Goal: Communication & Community: Answer question/provide support

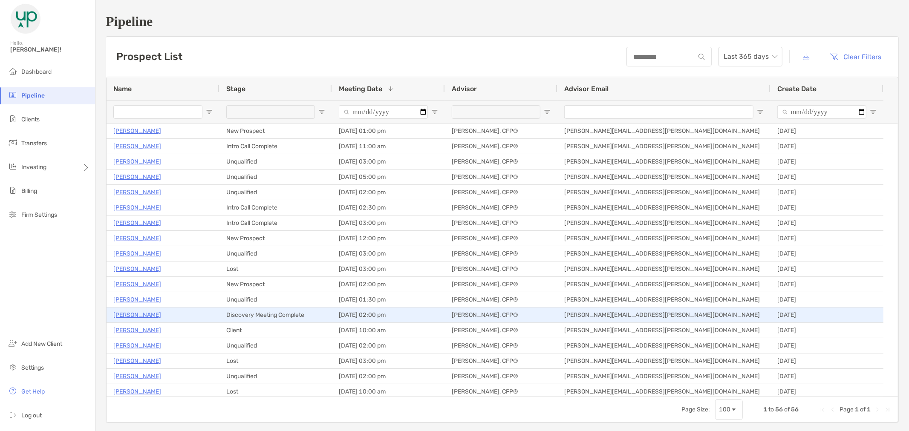
click at [138, 316] on p "[PERSON_NAME]" at bounding box center [137, 315] width 48 height 11
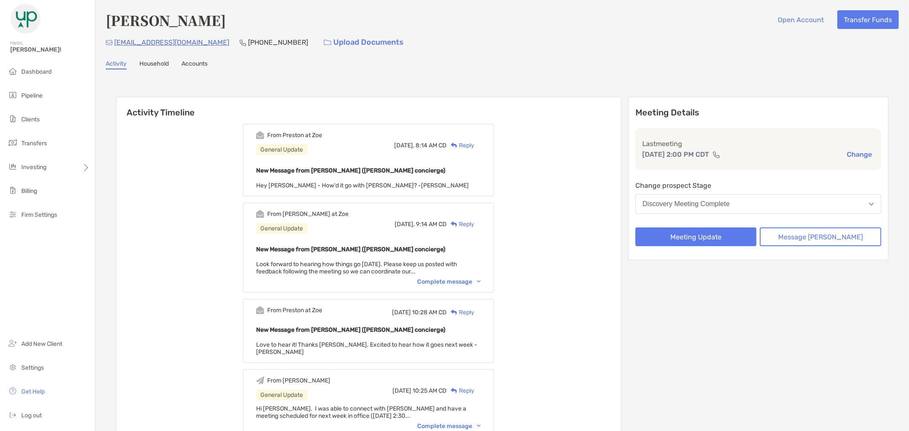
click at [474, 143] on div "Reply" at bounding box center [461, 145] width 28 height 9
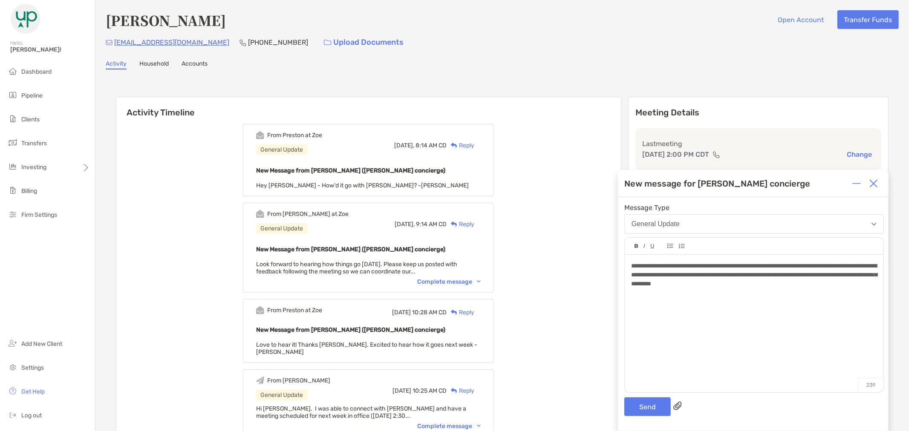
click at [746, 288] on div "**********" at bounding box center [753, 275] width 245 height 27
click at [834, 284] on div "**********" at bounding box center [753, 275] width 245 height 27
click at [648, 404] on button "Send" at bounding box center [647, 407] width 46 height 19
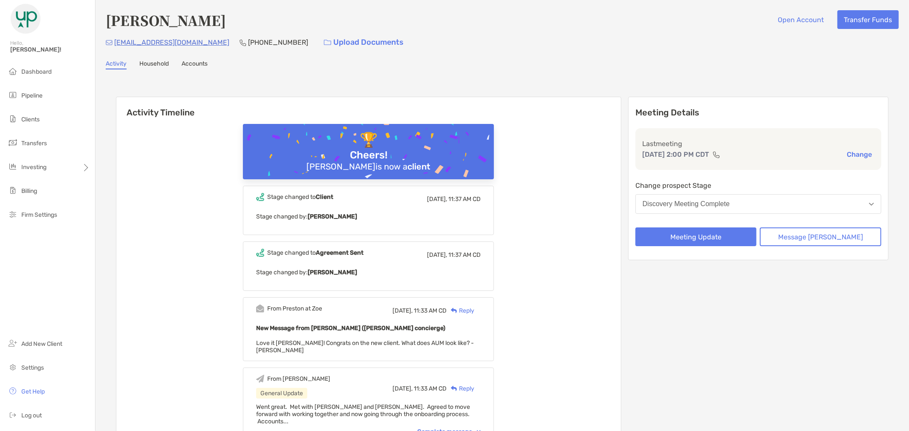
click at [474, 309] on div "Reply" at bounding box center [461, 310] width 28 height 9
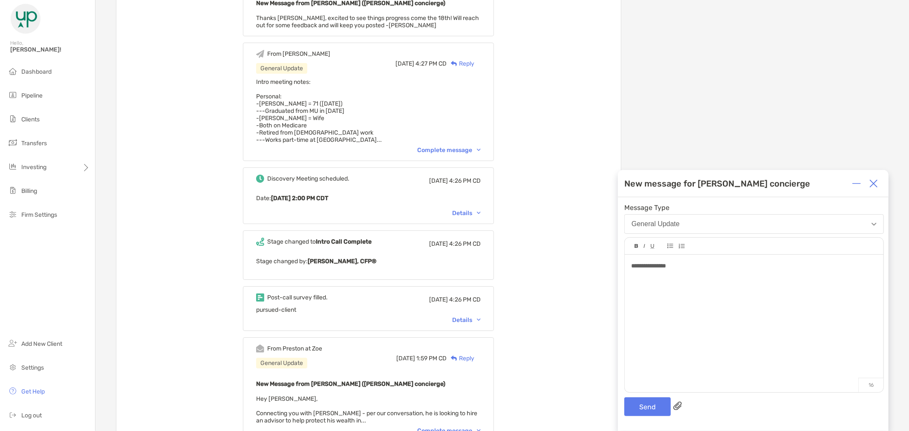
scroll to position [2642, 0]
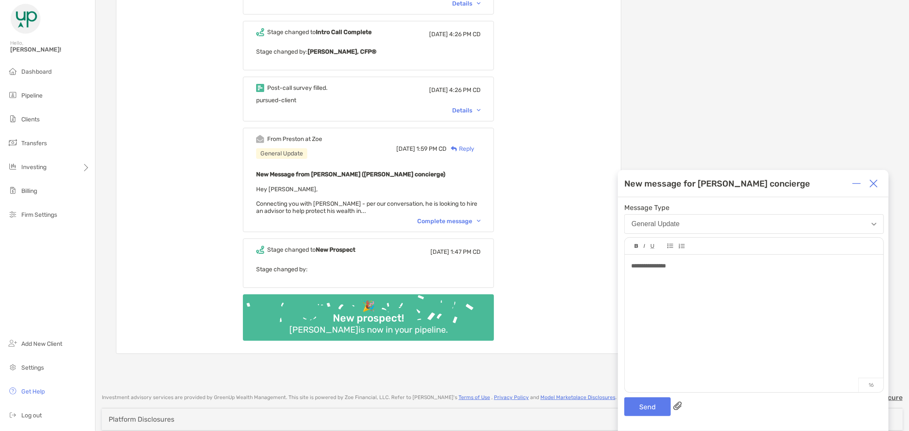
click at [481, 220] on img at bounding box center [479, 221] width 4 height 3
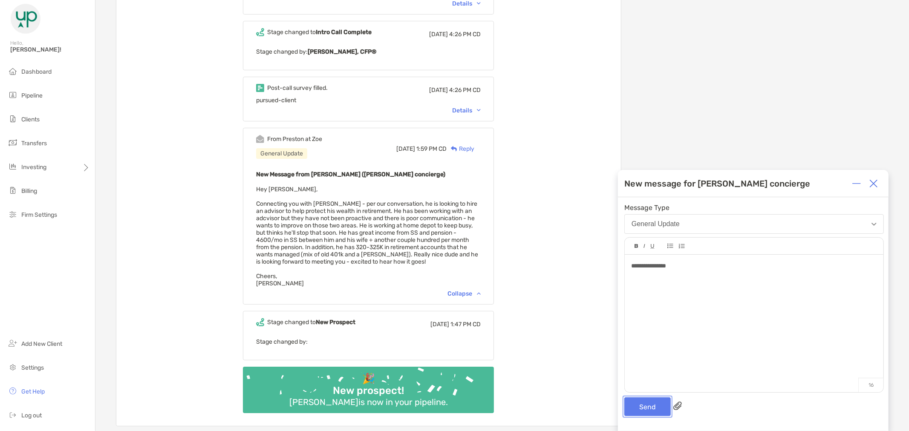
click at [651, 402] on button "Send" at bounding box center [647, 407] width 46 height 19
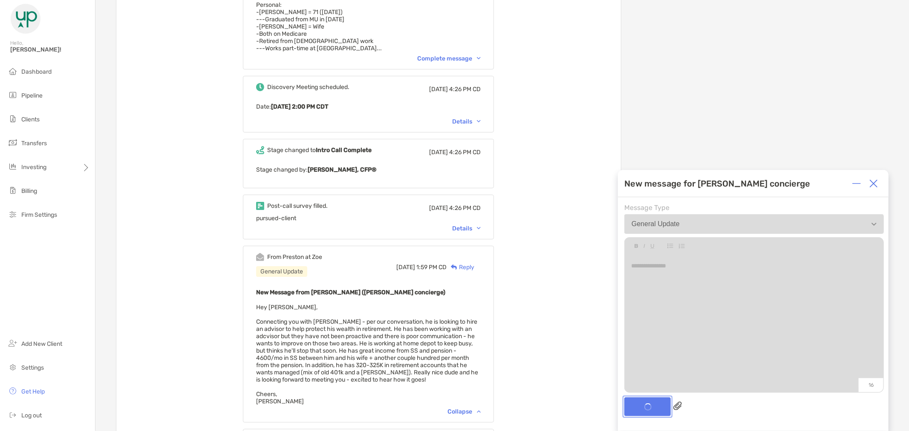
scroll to position [2760, 0]
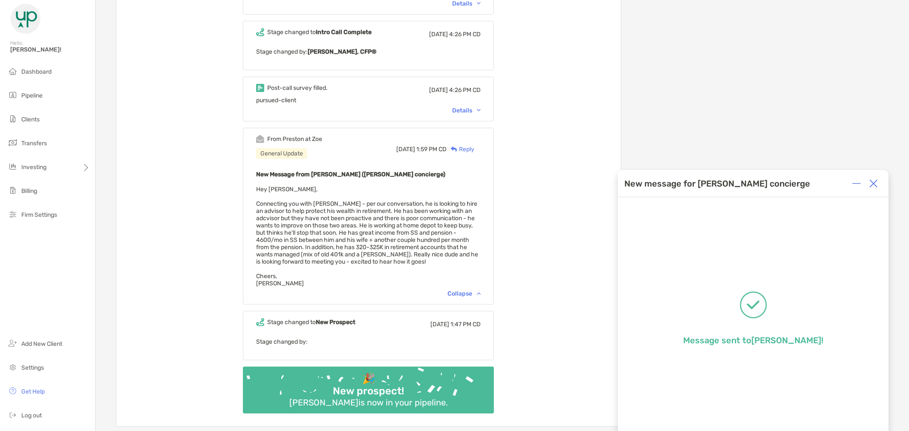
click at [878, 180] on div at bounding box center [873, 183] width 17 height 17
